Goal: Task Accomplishment & Management: Use online tool/utility

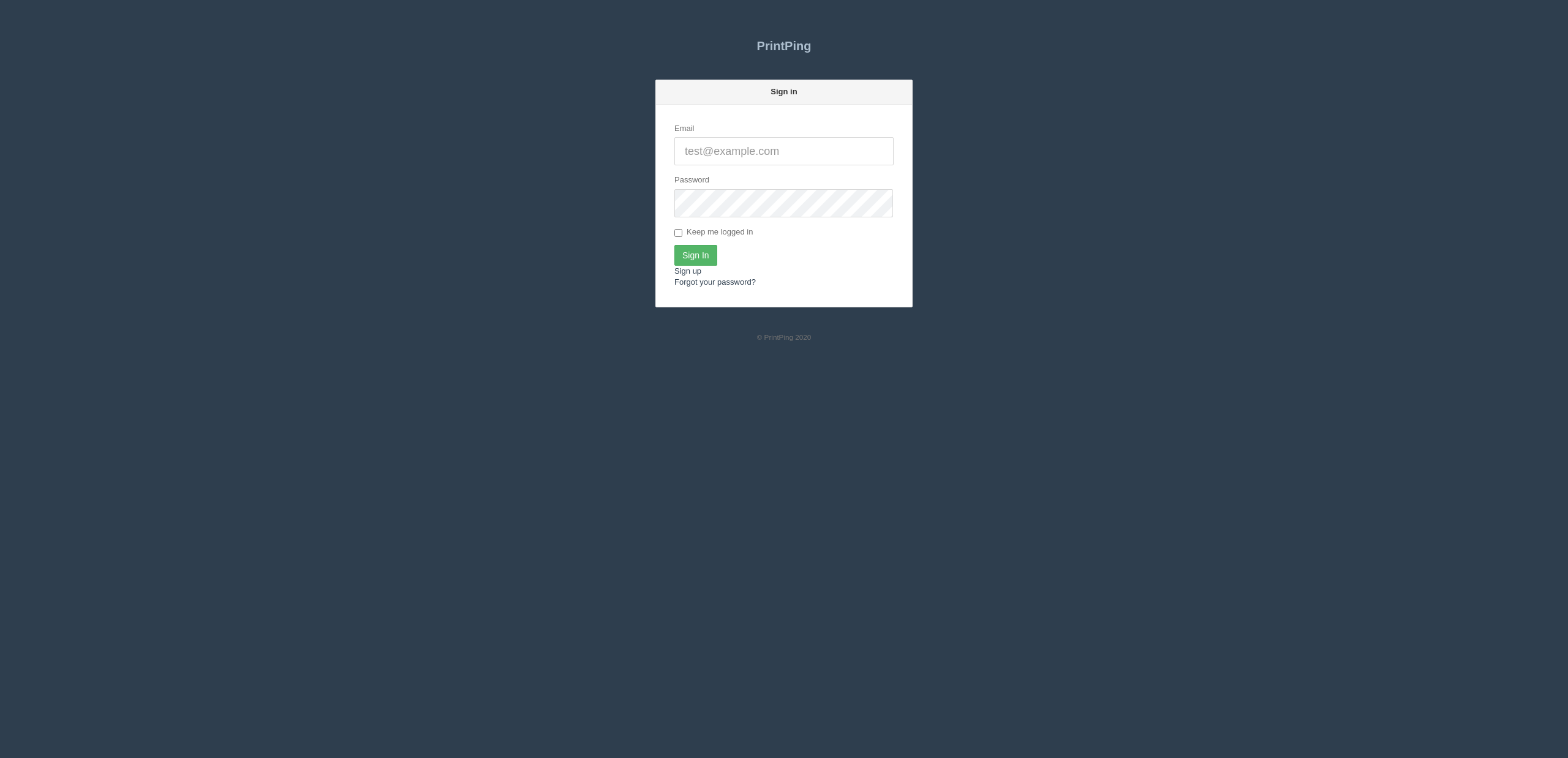
type input "[EMAIL_ADDRESS][DOMAIN_NAME]"
click at [694, 254] on input "Sign In" at bounding box center [696, 255] width 43 height 21
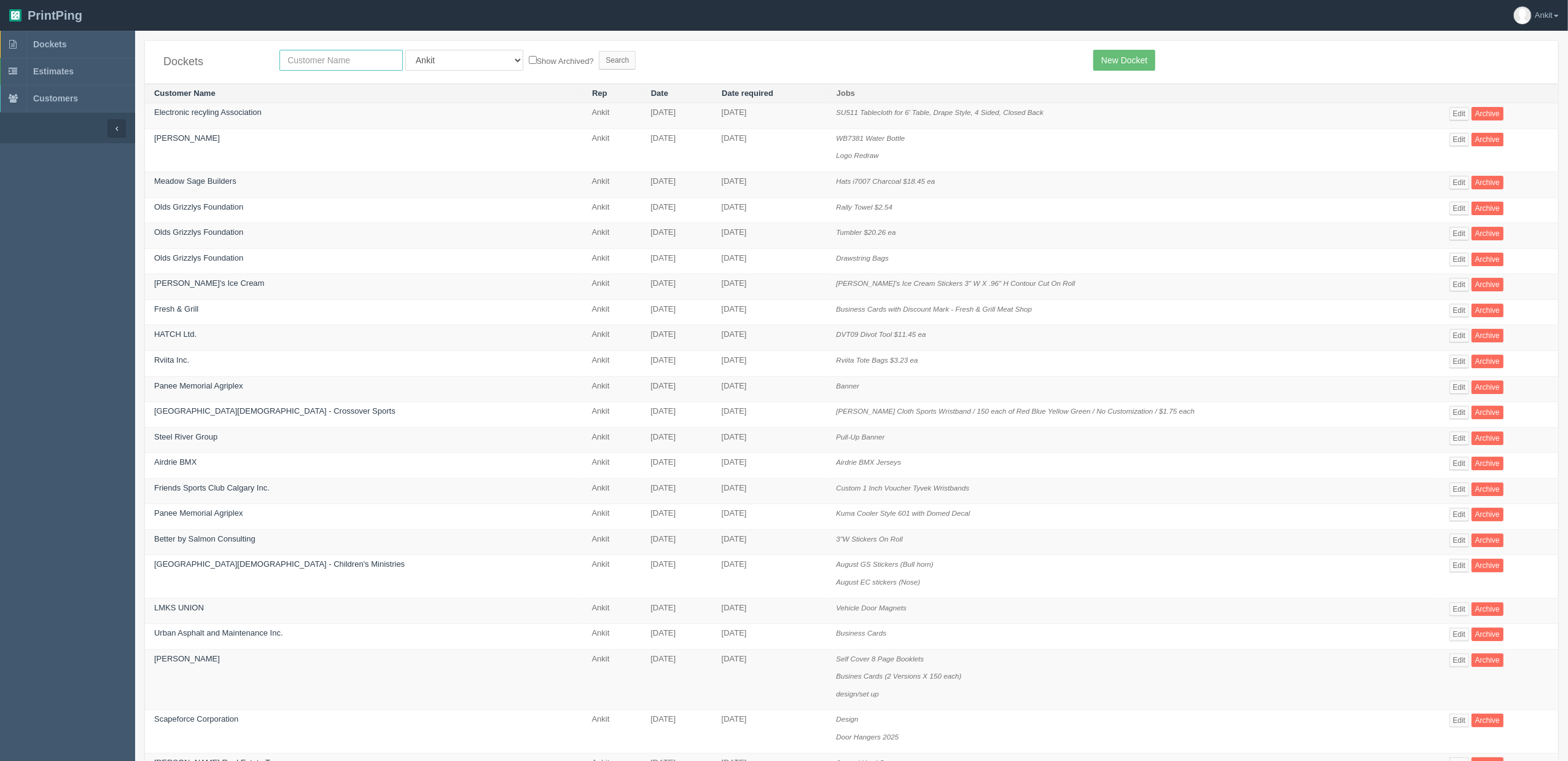
click at [329, 62] on input "text" at bounding box center [341, 60] width 124 height 21
type input "stellar"
click at [462, 62] on select "All Users Ali Ali Test 1 Aly Amy Ankit Arif Brandon Dan France Greg Jim Mark Ma…" at bounding box center [465, 60] width 118 height 21
select select
click at [406, 50] on select "All Users Ali Ali Test 1 Aly Amy Ankit Arif Brandon Dan France Greg Jim Mark Ma…" at bounding box center [465, 60] width 118 height 21
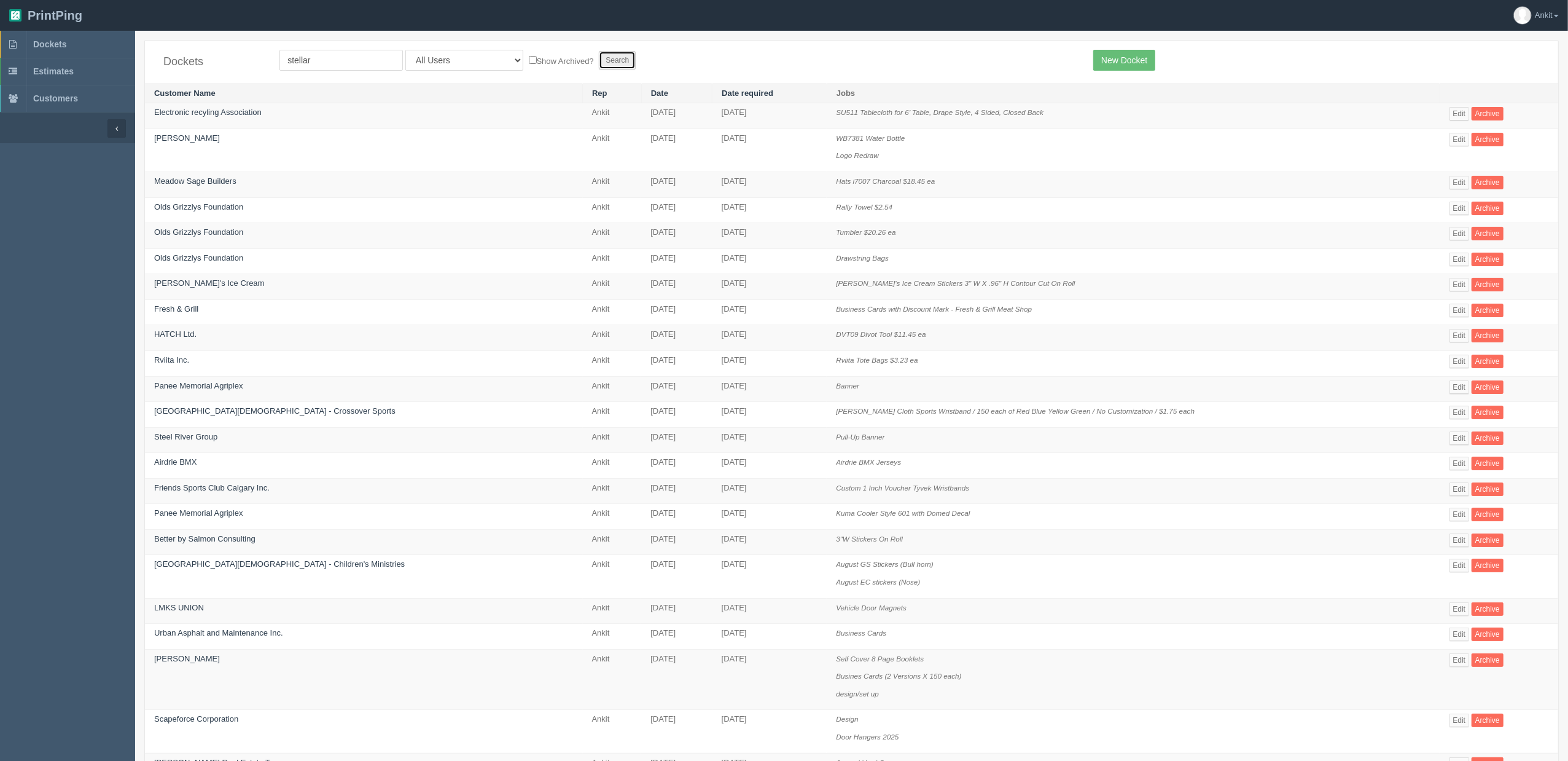
click at [599, 52] on input "Search" at bounding box center [617, 60] width 37 height 18
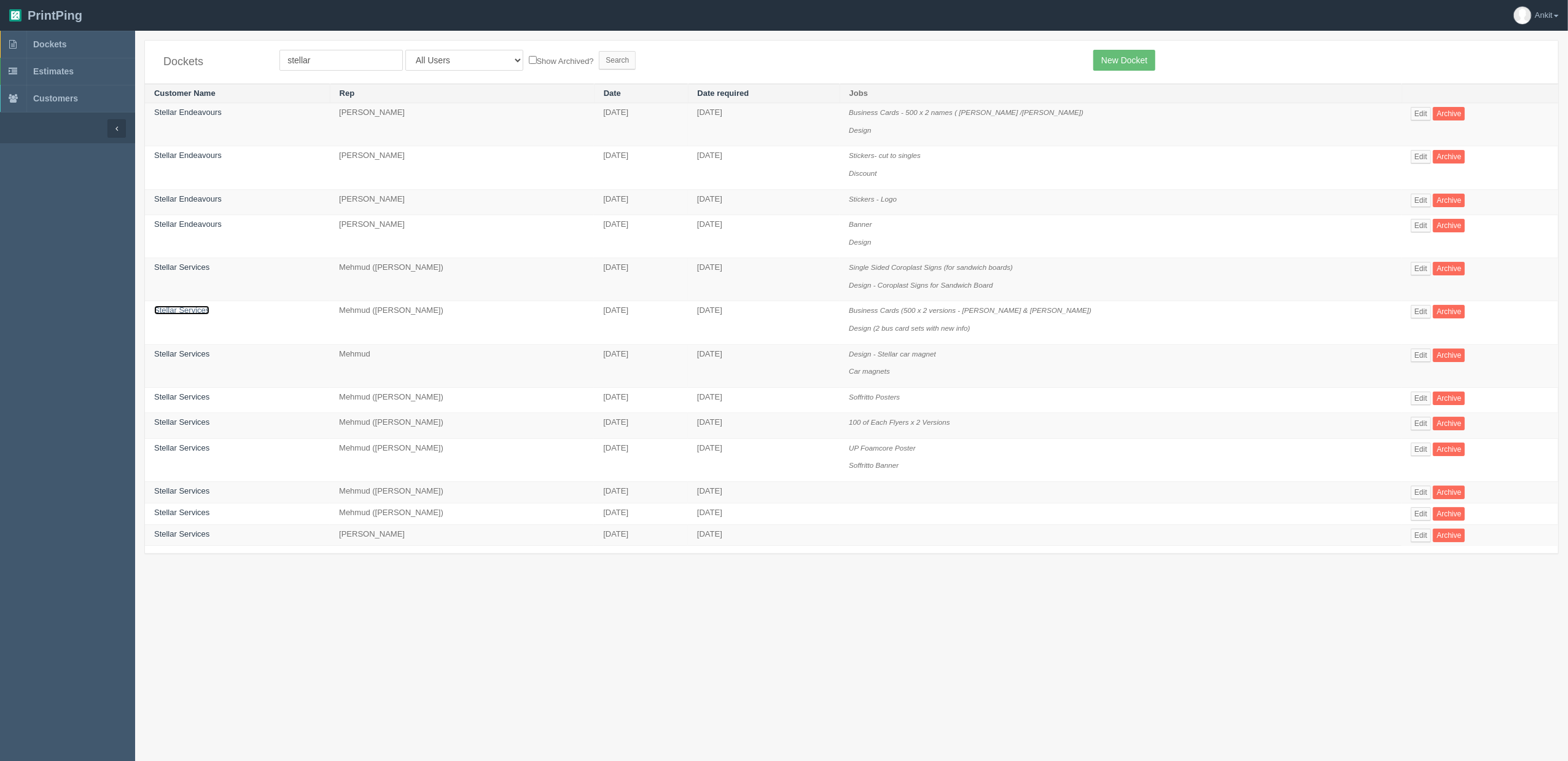
click at [205, 313] on link "Stellar Services" at bounding box center [181, 309] width 56 height 9
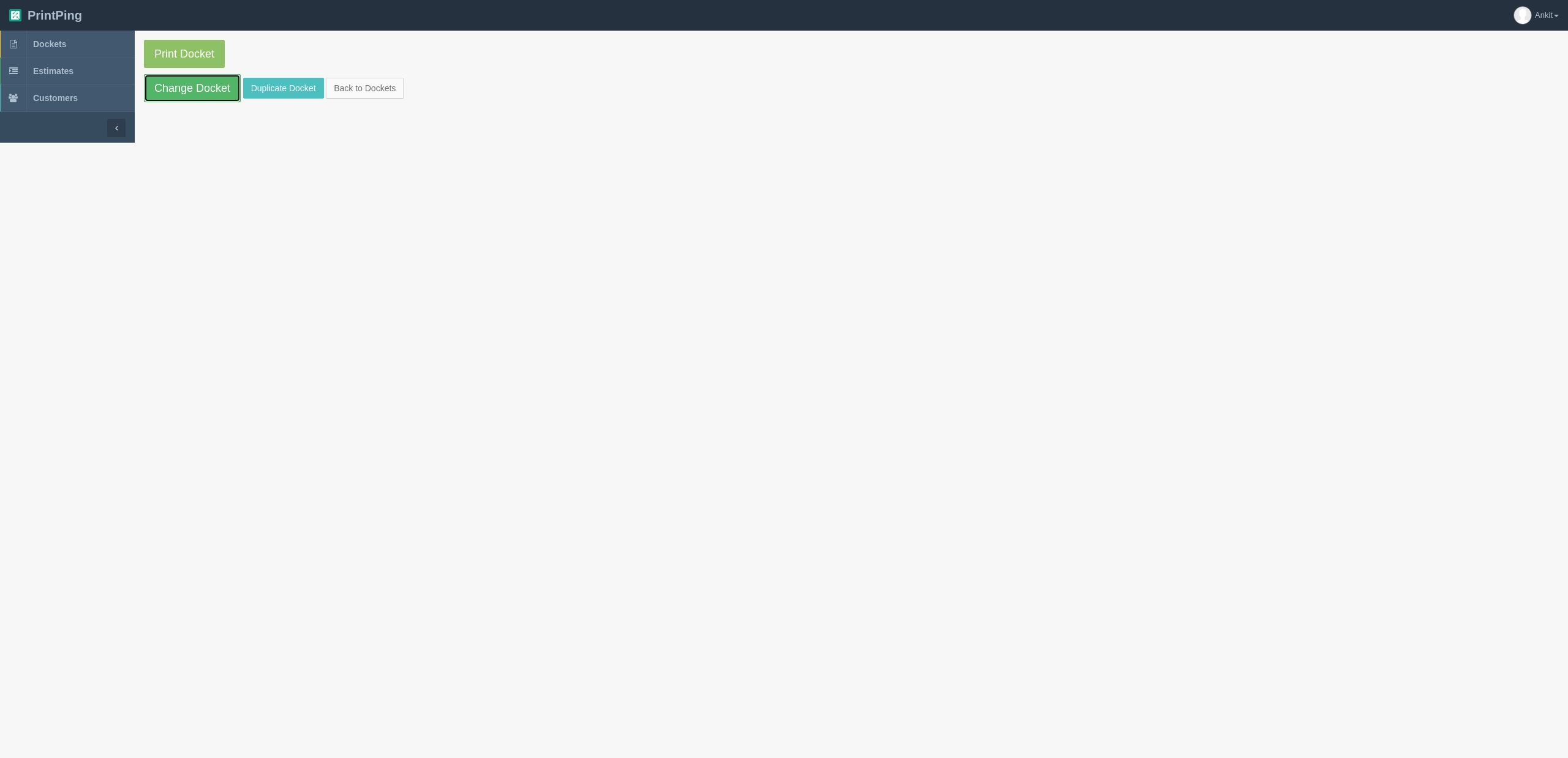
click at [223, 95] on link "Change Docket" at bounding box center [192, 88] width 97 height 28
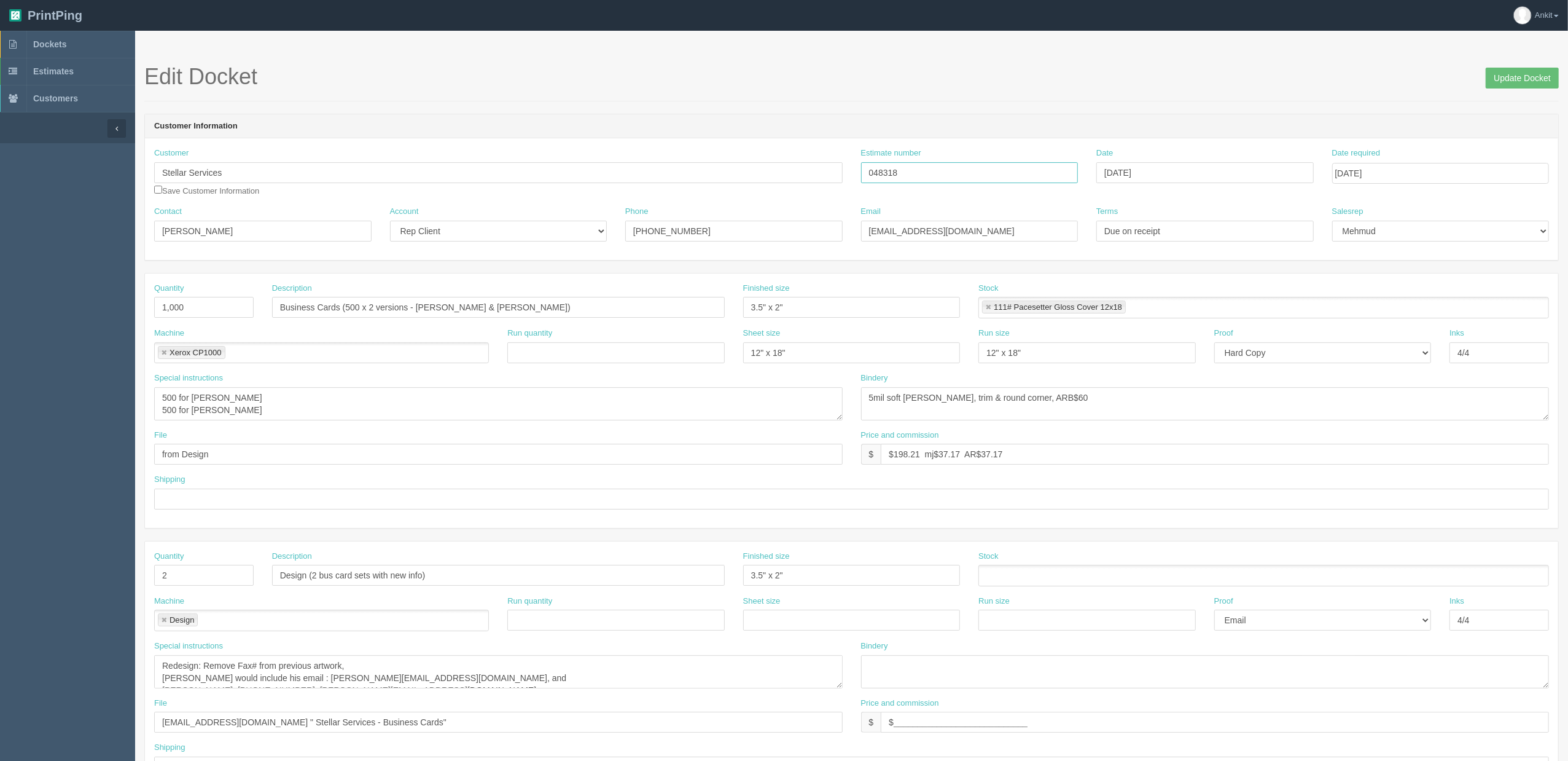
drag, startPoint x: 905, startPoint y: 168, endPoint x: 844, endPoint y: 170, distance: 61.0
click at [844, 170] on div "Customer Stellar Services Save Customer Information Estimate number 048318 Date…" at bounding box center [851, 176] width 1413 height 58
click at [52, 37] on link "Dockets" at bounding box center [67, 44] width 136 height 27
